Goal: Obtain resource: Download file/media

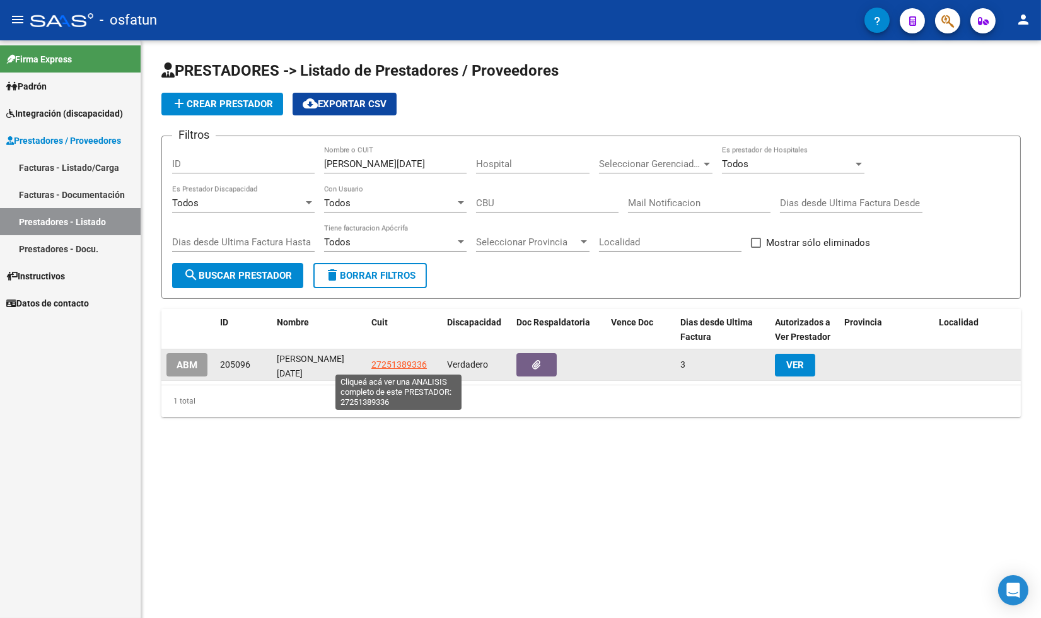
click at [406, 364] on span "27251389336" at bounding box center [398, 364] width 55 height 10
type textarea "27251389336"
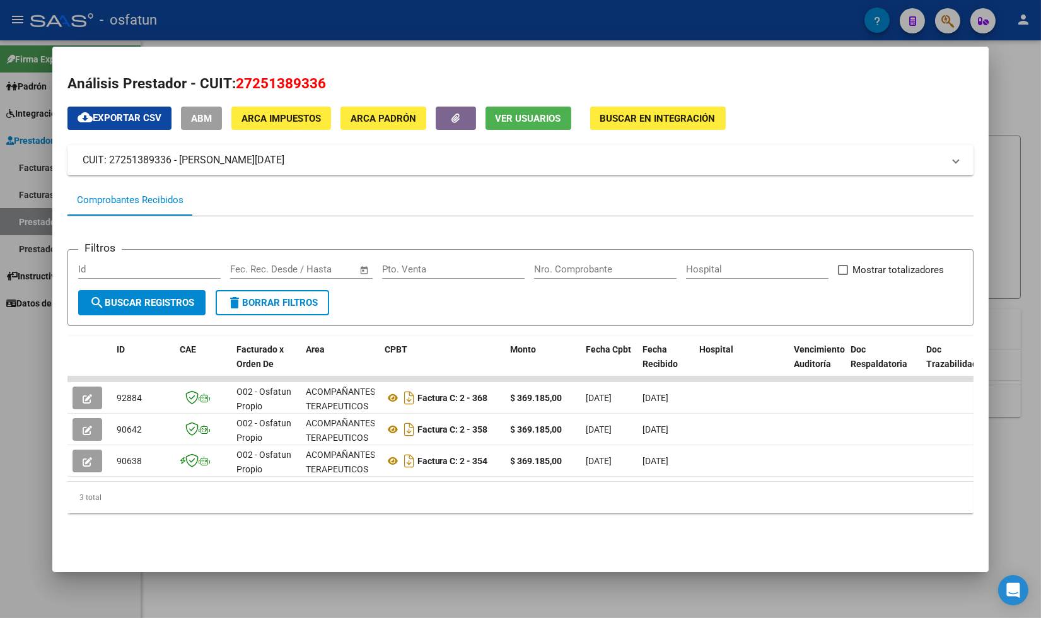
click at [161, 513] on div "3 total" at bounding box center [520, 498] width 907 height 32
click at [14, 356] on div at bounding box center [520, 309] width 1041 height 618
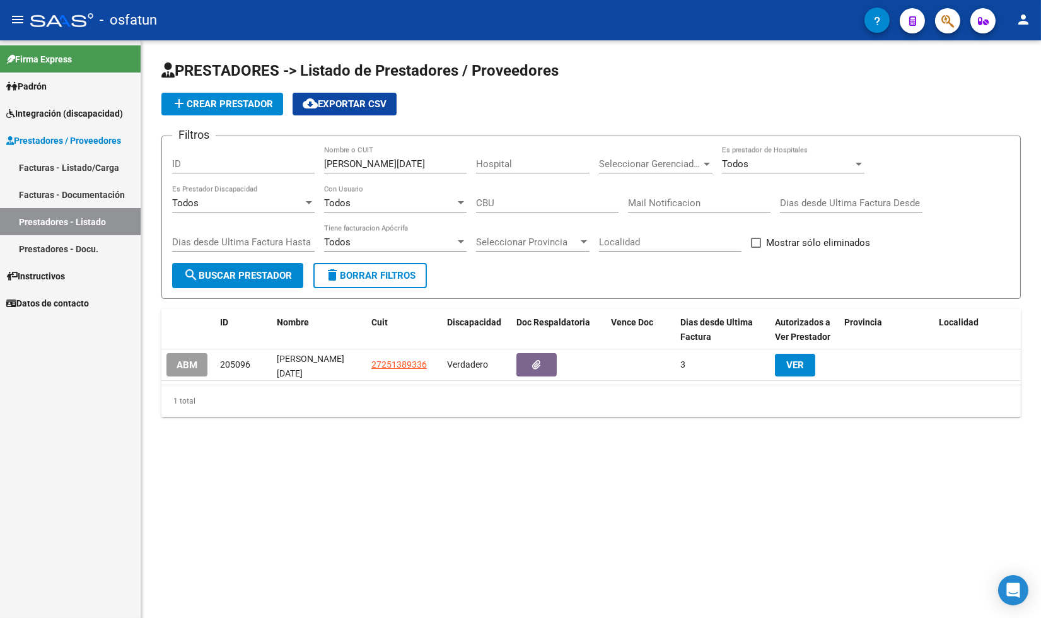
click at [288, 456] on div "PRESTADORES -> Listado de Prestadores / Proveedores add Crear Prestador cloud_d…" at bounding box center [591, 248] width 900 height 417
drag, startPoint x: 386, startPoint y: 165, endPoint x: 255, endPoint y: 165, distance: 131.2
click at [255, 166] on div "Filtros ID [PERSON_NAME][DATE] Nombre o CUIT Hospital Seleccionar Gerenciador S…" at bounding box center [591, 204] width 838 height 117
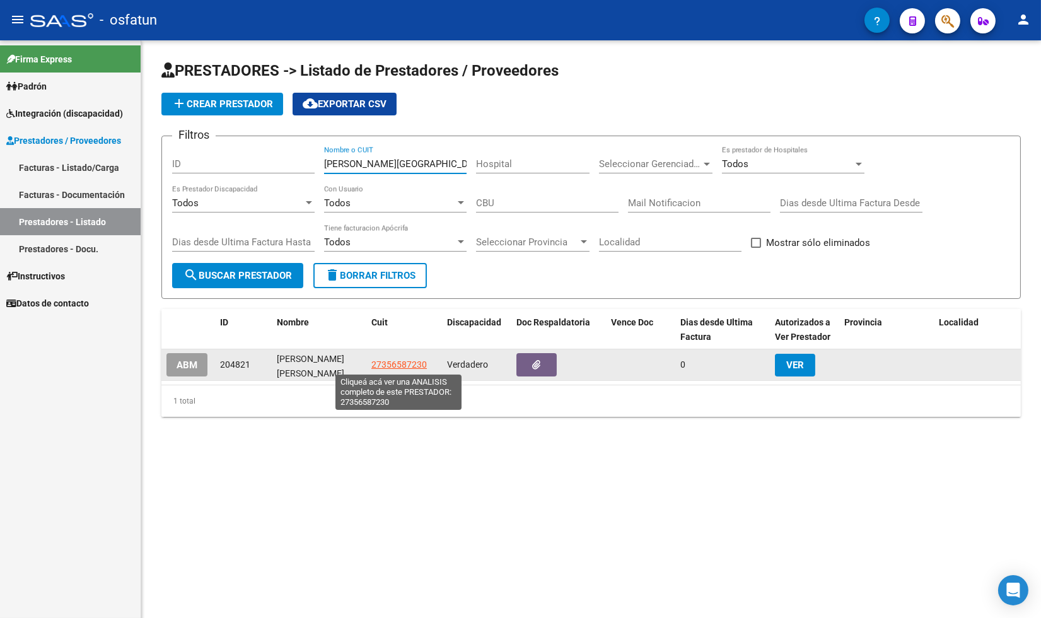
type input "[PERSON_NAME][GEOGRAPHIC_DATA]"
click at [400, 366] on span "27356587230" at bounding box center [398, 364] width 55 height 10
type textarea "27356587230"
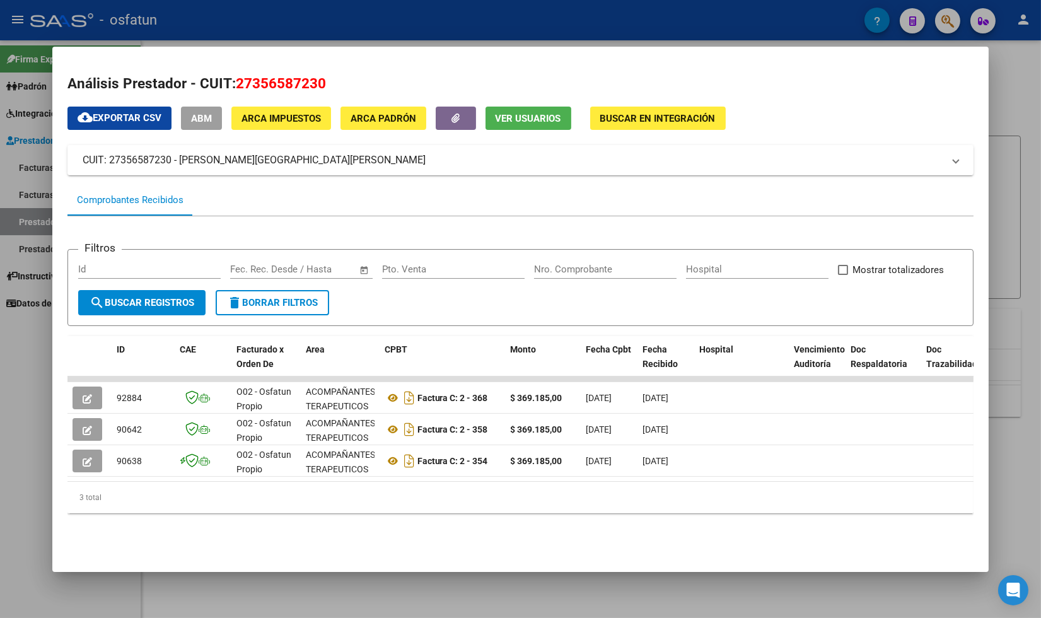
click at [313, 511] on div "3 total" at bounding box center [520, 498] width 907 height 32
click at [451, 523] on div "Filtros Id Start date – End date Fec. Rec. Desde / Hasta Pto. Venta Nro. Compro…" at bounding box center [520, 369] width 907 height 307
click at [25, 391] on div at bounding box center [520, 309] width 1041 height 618
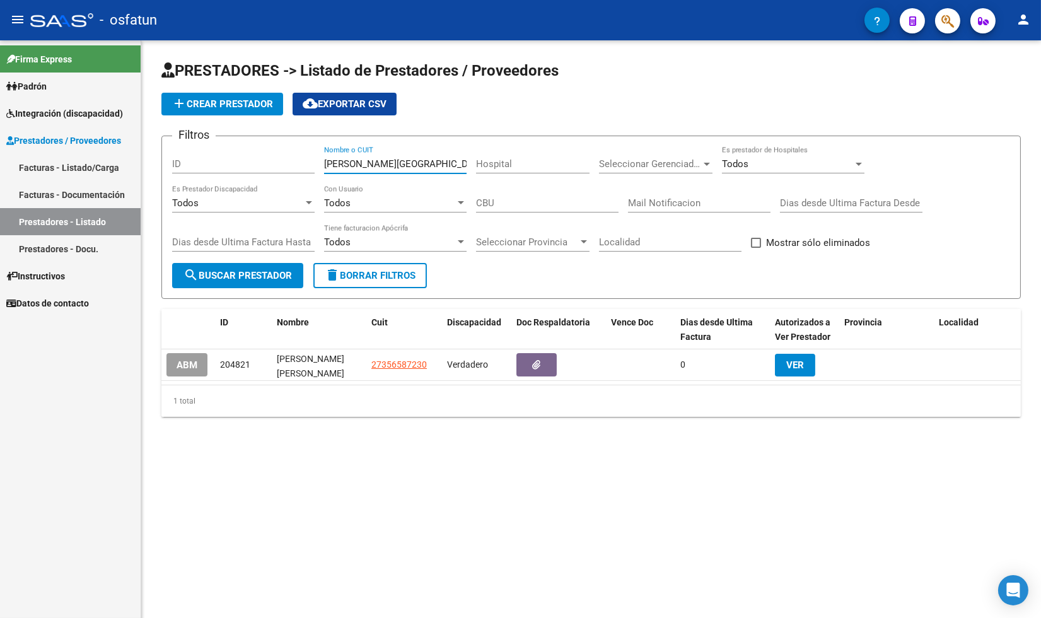
click at [418, 167] on input "[PERSON_NAME][GEOGRAPHIC_DATA]" at bounding box center [395, 163] width 143 height 11
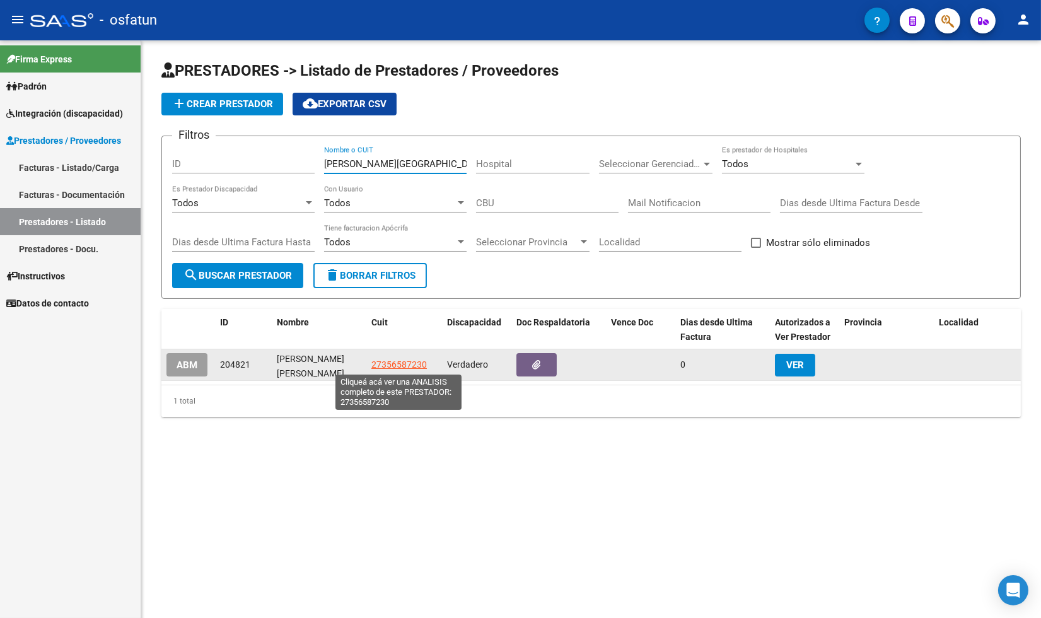
click at [398, 363] on span "27356587230" at bounding box center [398, 364] width 55 height 10
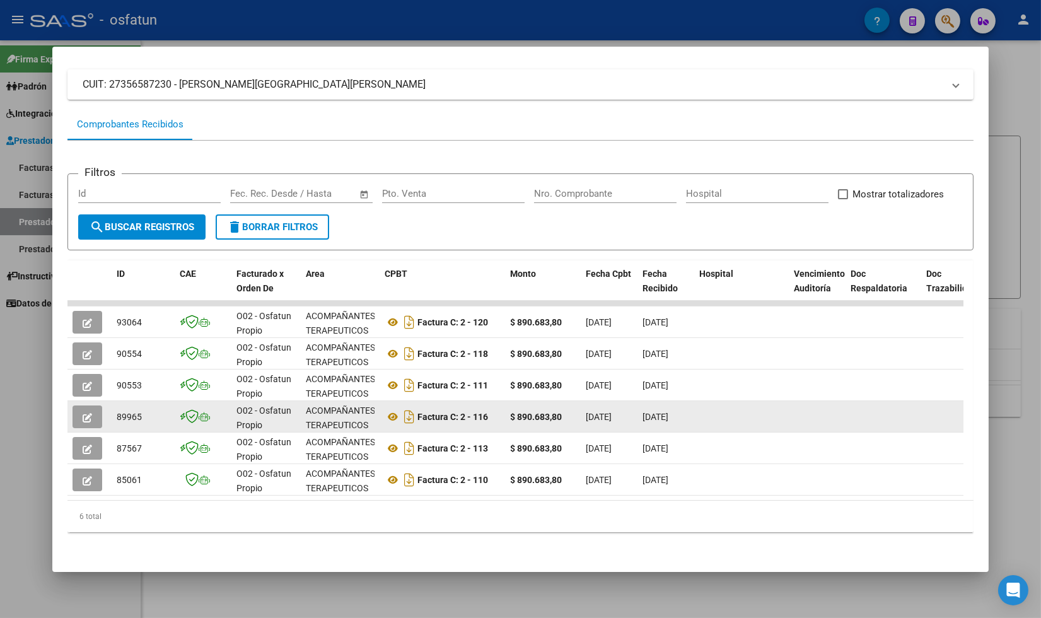
scroll to position [84, 0]
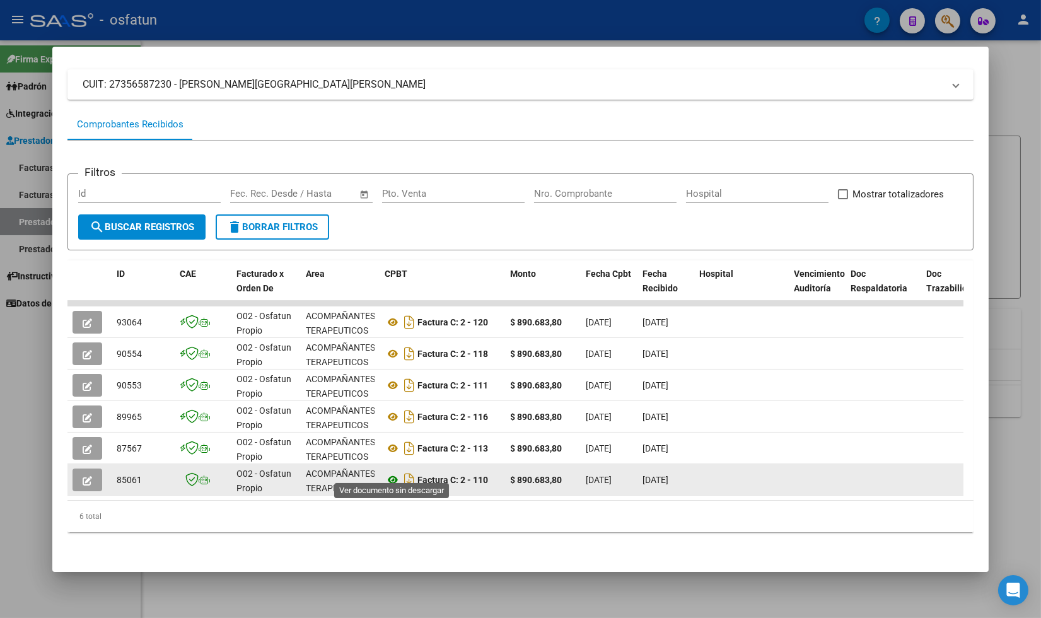
click at [391, 472] on icon at bounding box center [393, 479] width 16 height 15
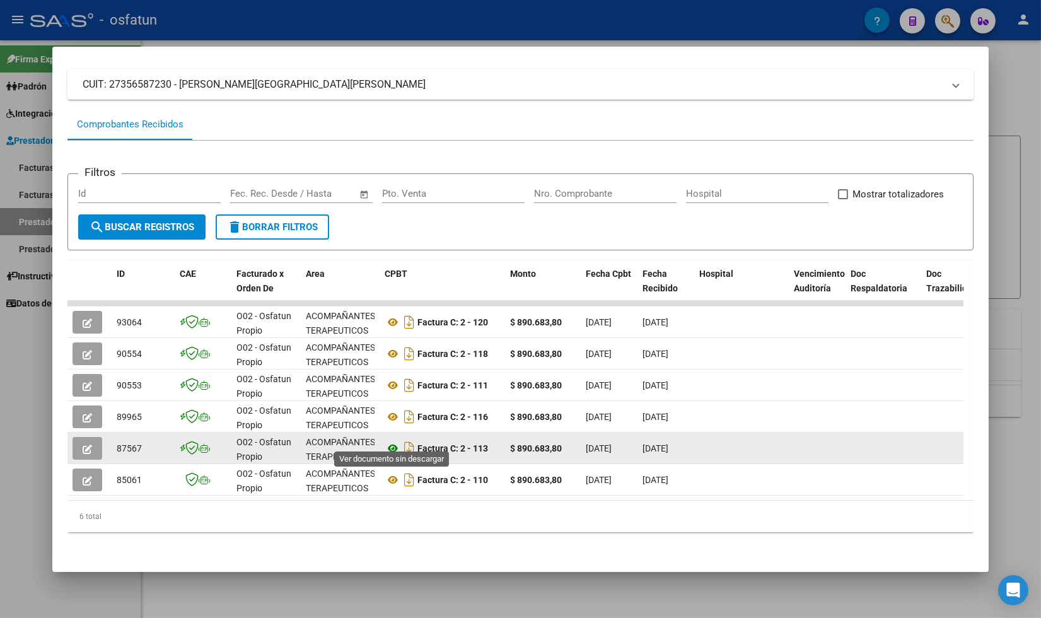
click at [394, 441] on icon at bounding box center [393, 448] width 16 height 15
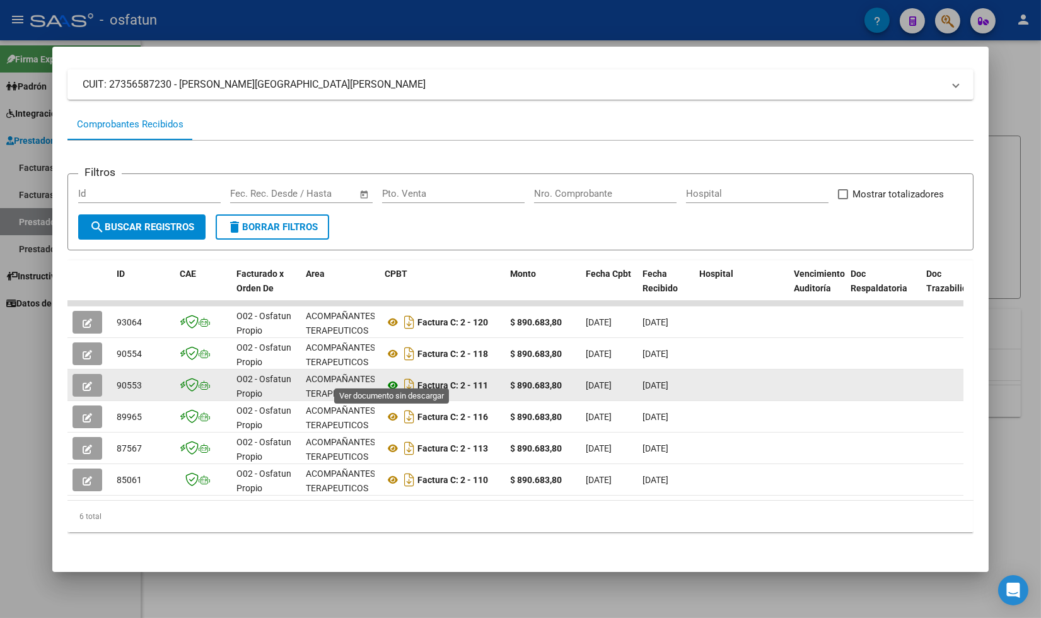
click at [391, 378] on icon at bounding box center [393, 385] width 16 height 15
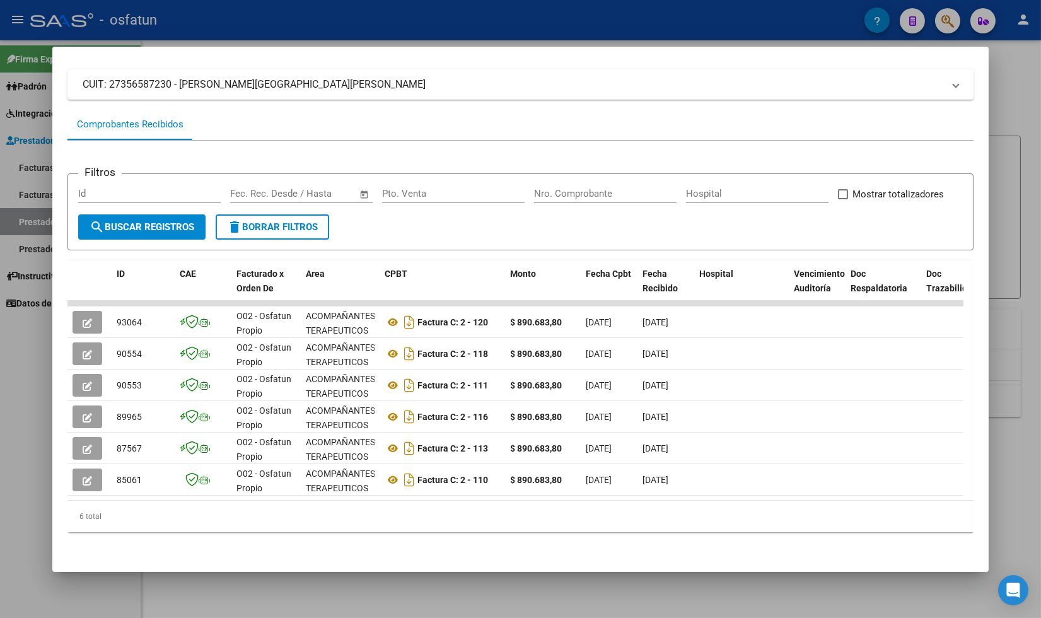
click at [861, 513] on div "6 total" at bounding box center [520, 517] width 907 height 32
drag, startPoint x: 618, startPoint y: 66, endPoint x: 615, endPoint y: 105, distance: 39.2
click at [615, 105] on div "cloud_download Exportar CSV ABM ARCA Impuestos ARCA Padrón Ver Usuarios Buscar …" at bounding box center [520, 286] width 907 height 511
click at [83, 279] on datatable-header-cell at bounding box center [89, 287] width 44 height 55
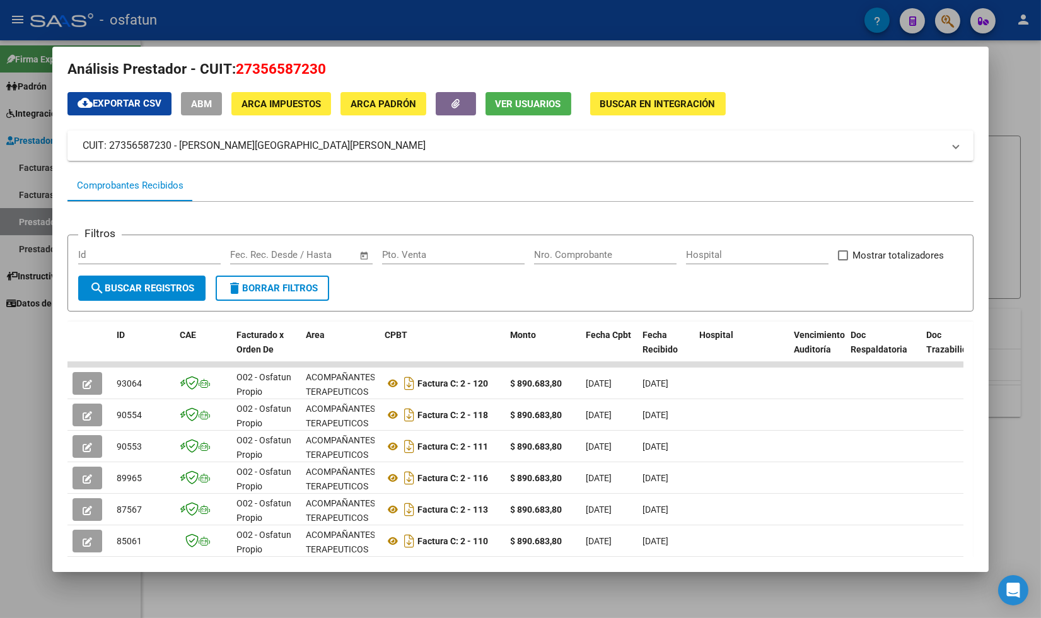
click at [32, 398] on div at bounding box center [520, 309] width 1041 height 618
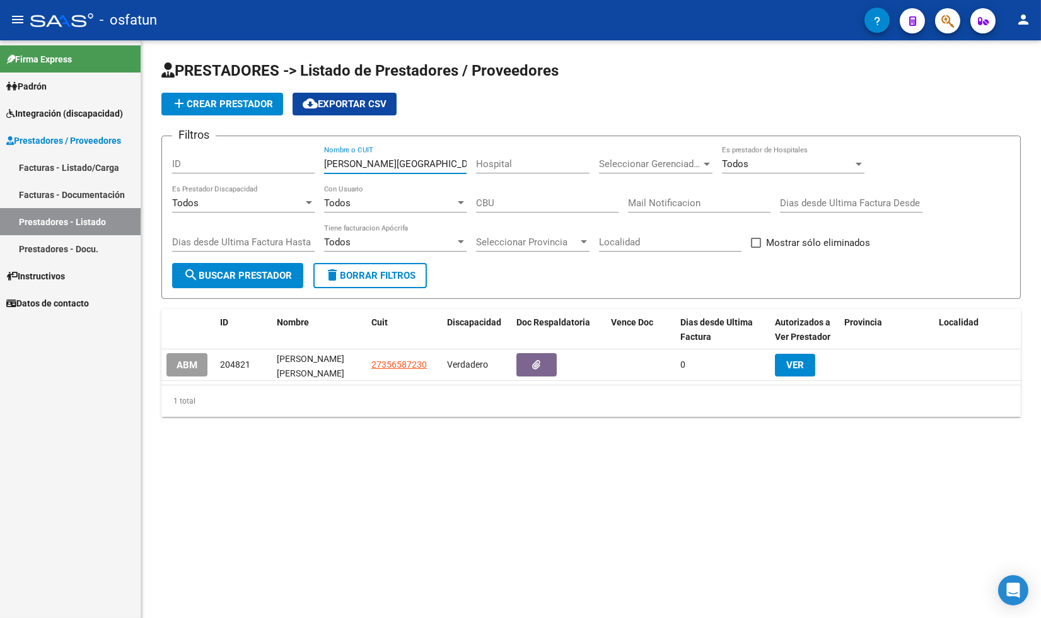
drag, startPoint x: 406, startPoint y: 163, endPoint x: 202, endPoint y: 141, distance: 204.8
click at [202, 146] on div "Filtros ID [PERSON_NAME] Nombre o CUIT Hospital Seleccionar Gerenciador Selecci…" at bounding box center [591, 204] width 838 height 117
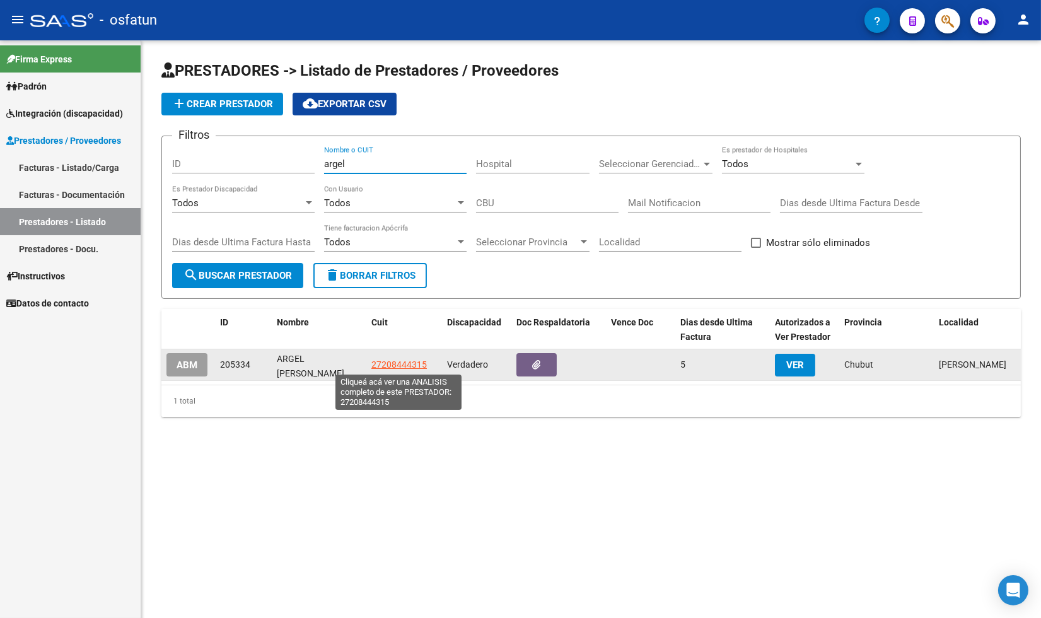
type input "argel"
click at [397, 362] on span "27208444315" at bounding box center [398, 364] width 55 height 10
type textarea "27208444315"
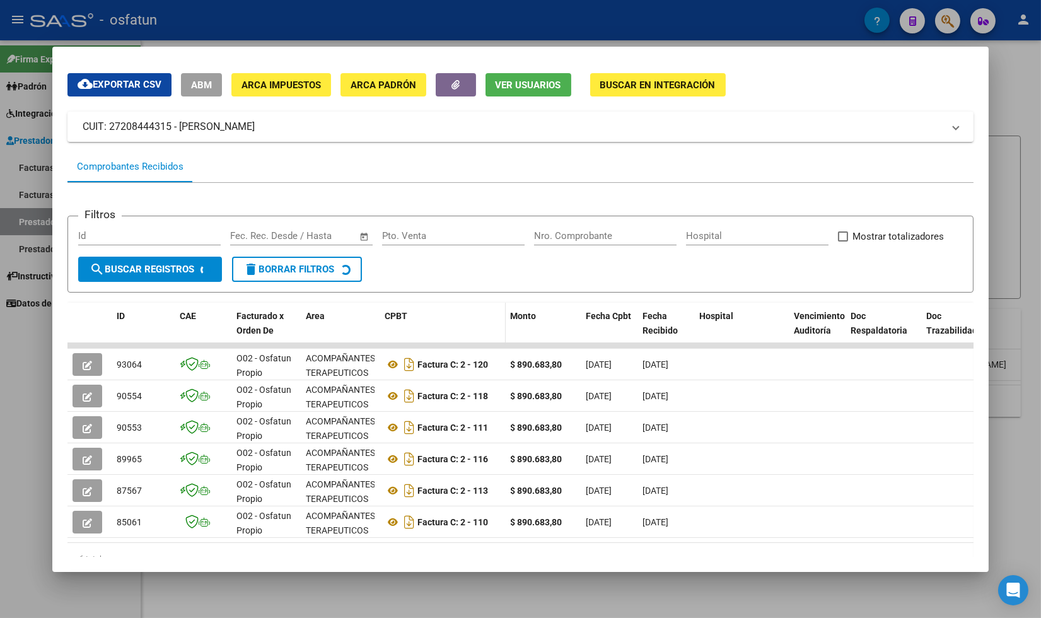
scroll to position [84, 0]
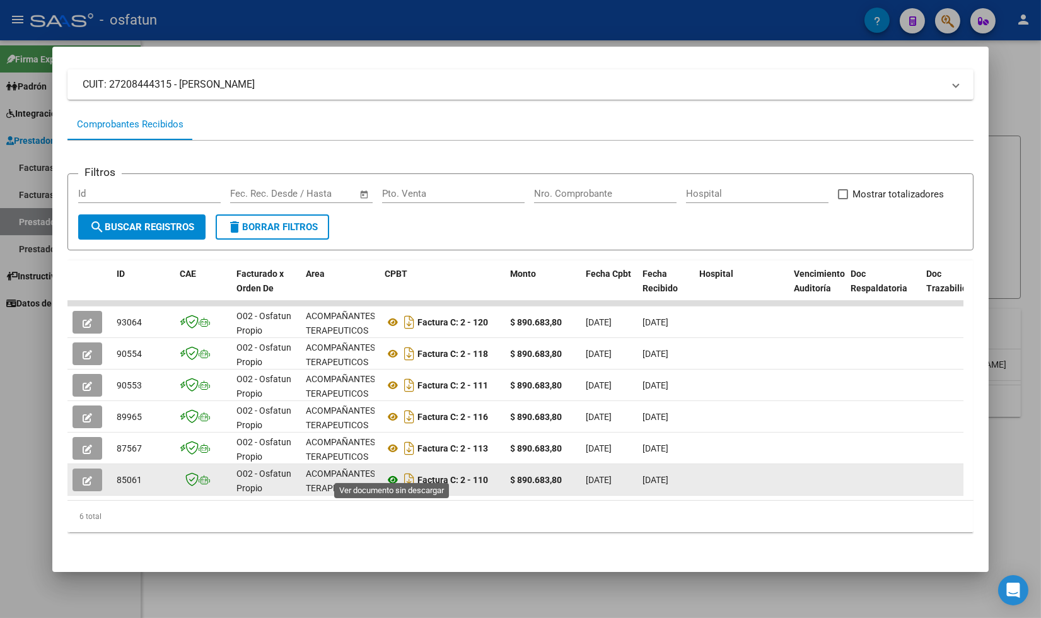
click at [391, 472] on icon at bounding box center [393, 479] width 16 height 15
click at [392, 472] on icon at bounding box center [393, 479] width 16 height 15
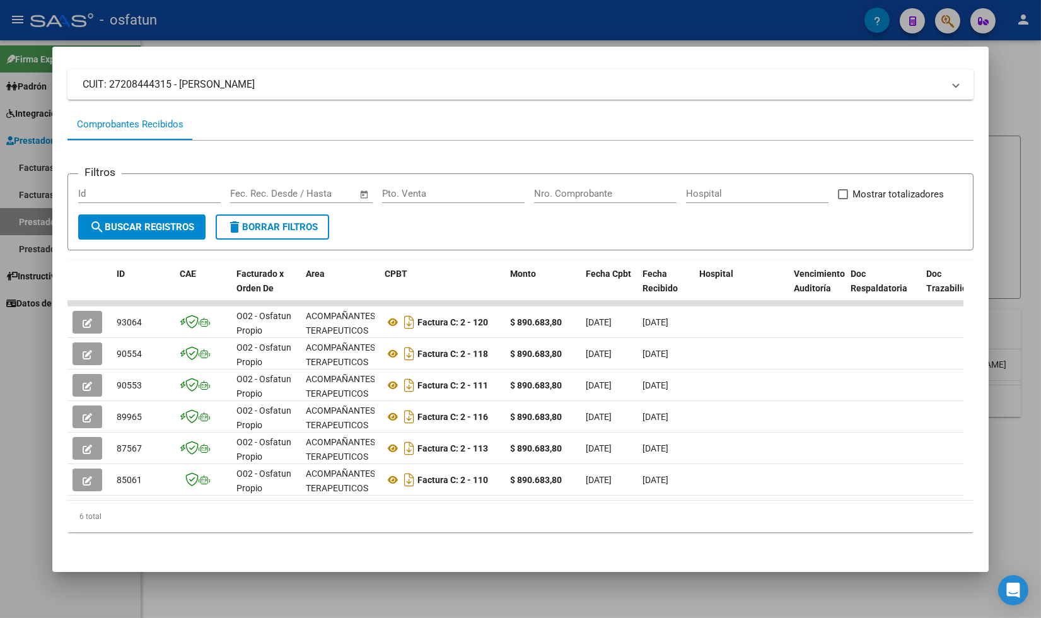
click at [29, 393] on div at bounding box center [520, 309] width 1041 height 618
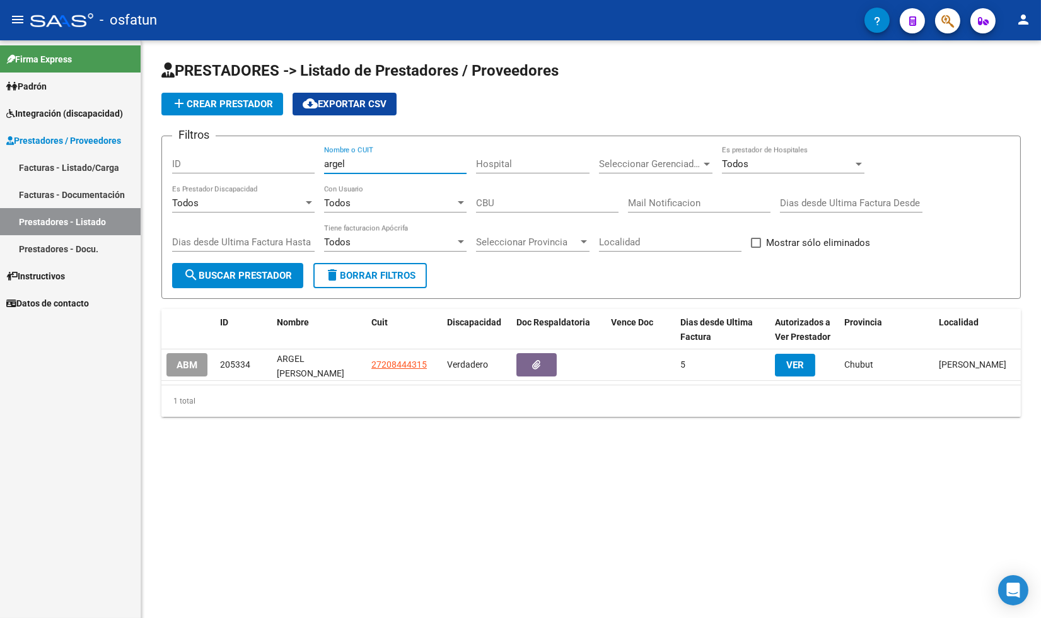
click at [376, 167] on input "argel" at bounding box center [395, 163] width 143 height 11
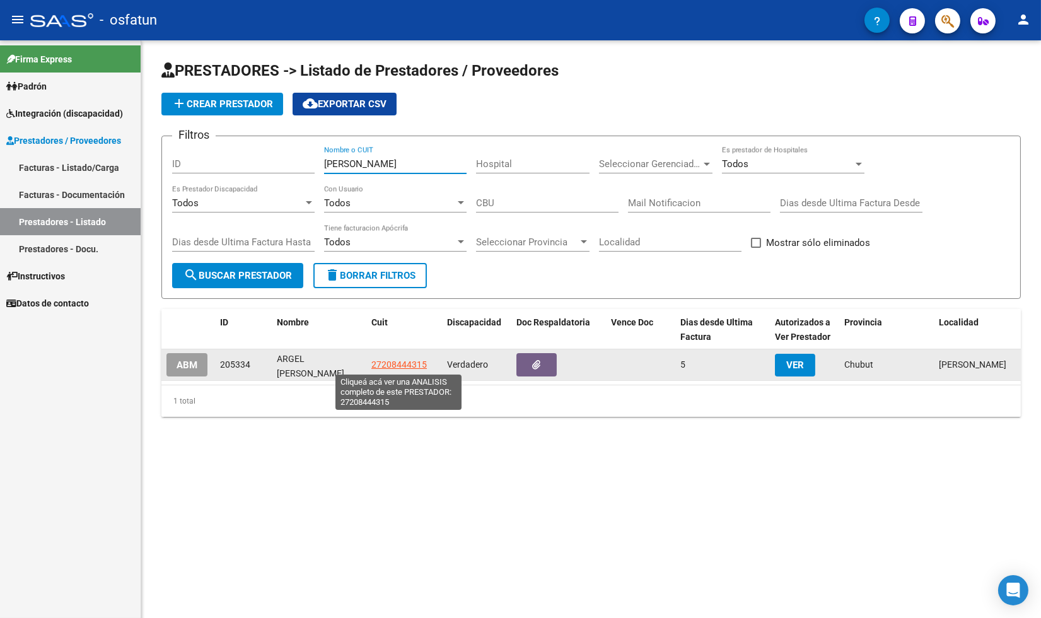
type input "[PERSON_NAME]"
click at [397, 366] on span "27208444315" at bounding box center [398, 364] width 55 height 10
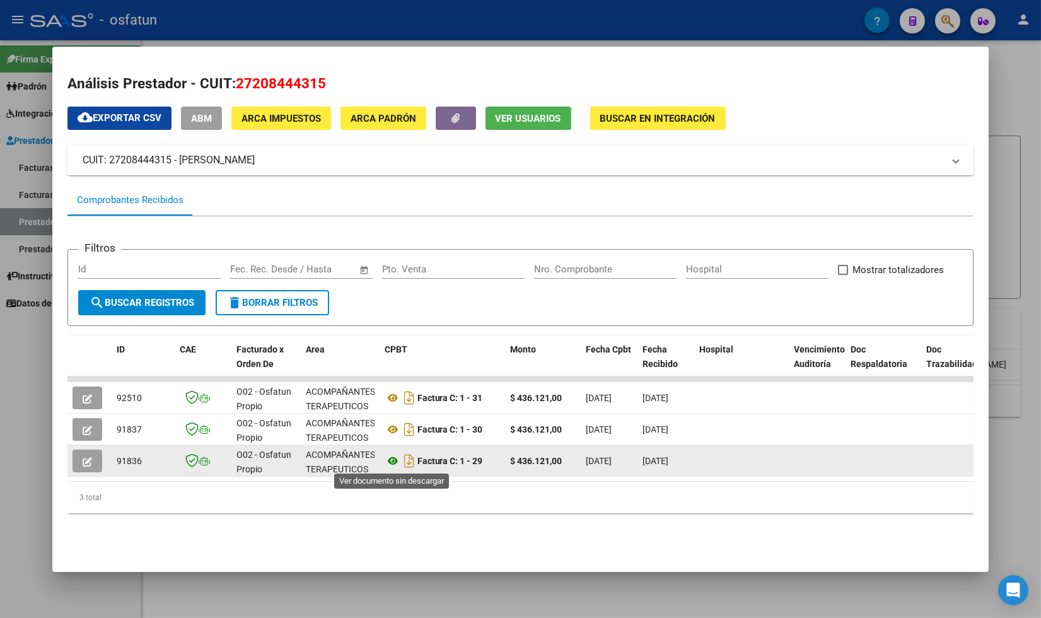
click at [390, 459] on icon at bounding box center [393, 460] width 16 height 15
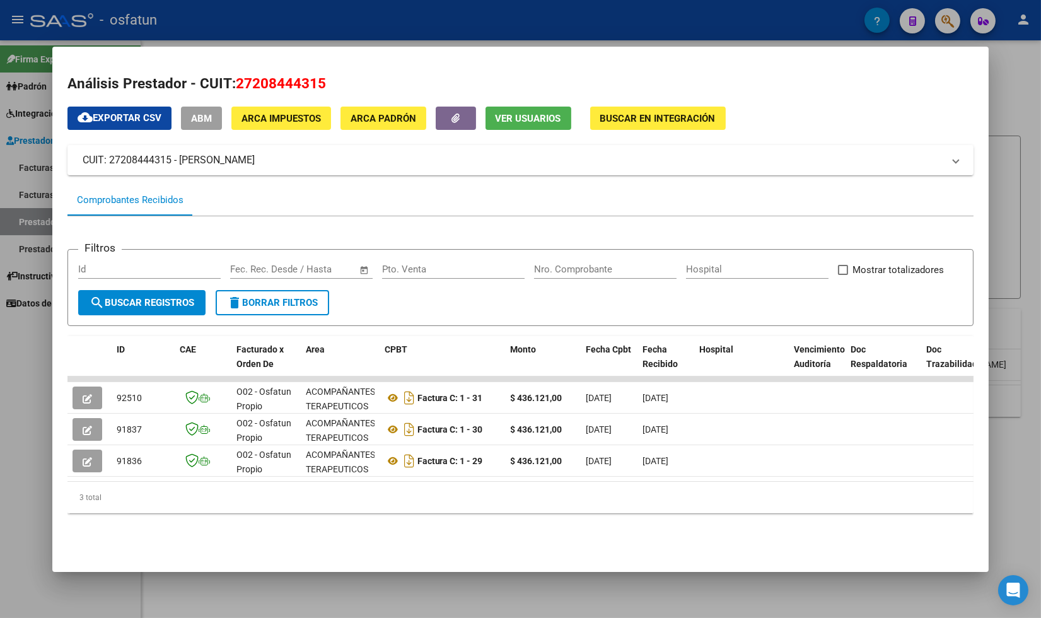
click at [28, 439] on div at bounding box center [520, 309] width 1041 height 618
